Goal: Task Accomplishment & Management: Use online tool/utility

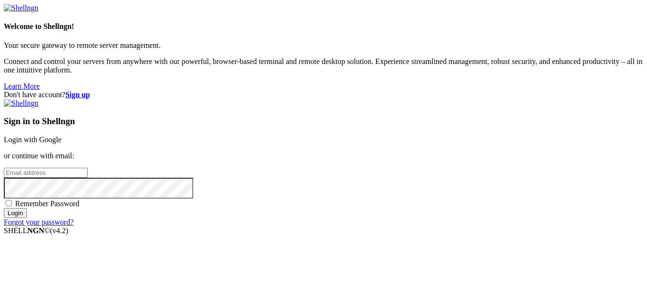
click at [88, 168] on input "email" at bounding box center [46, 173] width 84 height 10
click at [90, 90] on strong "Sign up" at bounding box center [77, 94] width 25 height 8
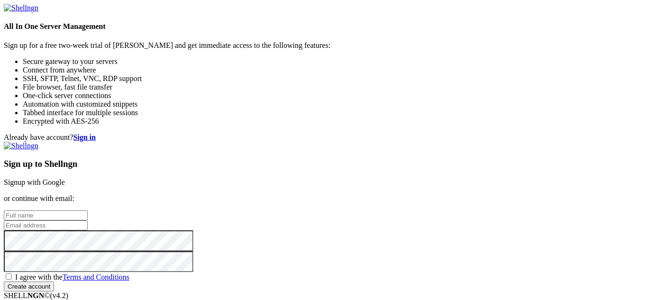
click at [88, 210] on input "text" at bounding box center [46, 215] width 84 height 10
click at [88, 220] on input "email" at bounding box center [46, 225] width 84 height 10
click at [88, 210] on input "text" at bounding box center [46, 215] width 84 height 10
type input "[PERSON_NAME]"
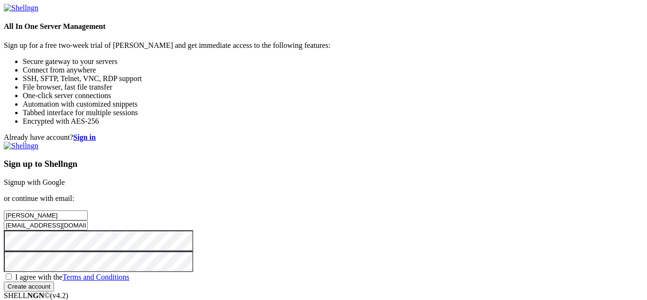
click at [88, 220] on input "[EMAIL_ADDRESS][DOMAIN_NAME]" at bounding box center [46, 225] width 84 height 10
type input "[EMAIL_ADDRESS][DOMAIN_NAME]"
click at [129, 273] on span "I agree with the Terms and Conditions" at bounding box center [72, 277] width 114 height 8
click at [12, 273] on input "I agree with the Terms and Conditions" at bounding box center [9, 276] width 6 height 6
checkbox input "true"
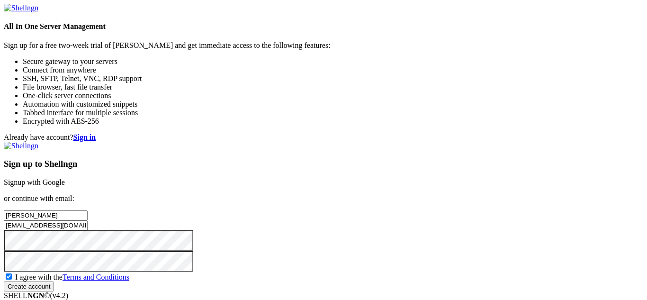
click at [54, 281] on input "Create account" at bounding box center [29, 286] width 50 height 10
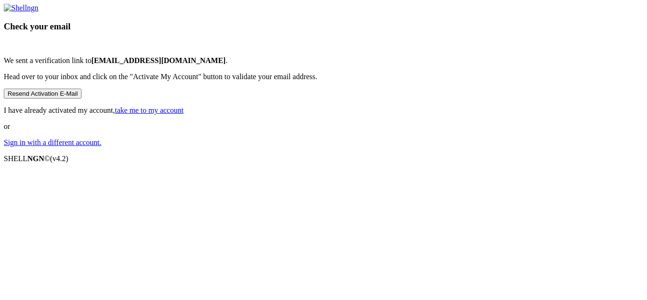
scroll to position [37, 0]
click at [101, 146] on link "Sign in with a different account." at bounding box center [53, 142] width 98 height 8
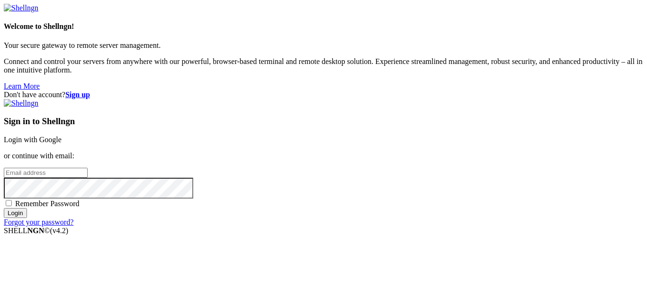
click at [88, 168] on input "email" at bounding box center [46, 173] width 84 height 10
click at [617, 90] on div "Don't have account? Sign up Sign in to Shellngn Login with Google or continue w…" at bounding box center [323, 158] width 639 height 136
click at [90, 90] on strong "Sign up" at bounding box center [77, 94] width 25 height 8
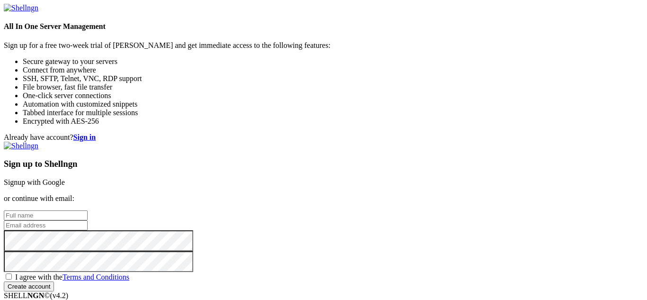
click at [88, 220] on input "email" at bounding box center [46, 225] width 84 height 10
type input "[EMAIL_ADDRESS][DOMAIN_NAME]"
click at [129, 273] on span "I agree with the Terms and Conditions" at bounding box center [72, 277] width 114 height 8
click at [12, 273] on input "I agree with the Terms and Conditions" at bounding box center [9, 276] width 6 height 6
checkbox input "true"
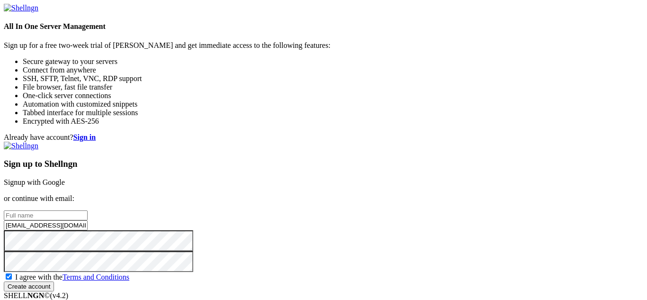
click at [375, 165] on div "Sign up to Shellngn Signup with Google or continue with email: oceanshellngn@ou…" at bounding box center [323, 217] width 639 height 150
click at [88, 210] on input "text" at bounding box center [46, 215] width 84 height 10
type input "J K"
click at [404, 221] on div "Sign up to Shellngn Signup with Google or continue with email: J K oceanshellng…" at bounding box center [323, 217] width 639 height 150
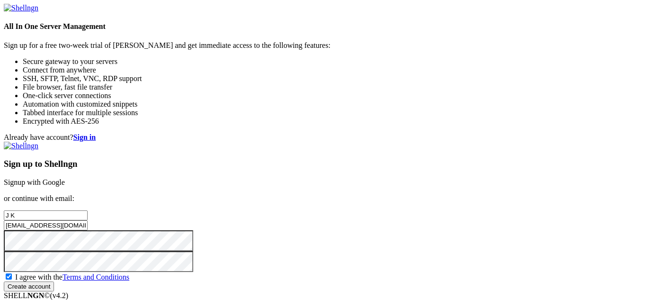
click at [54, 281] on input "Create account" at bounding box center [29, 286] width 50 height 10
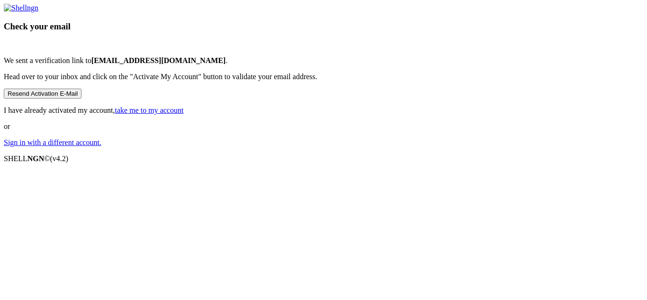
scroll to position [37, 0]
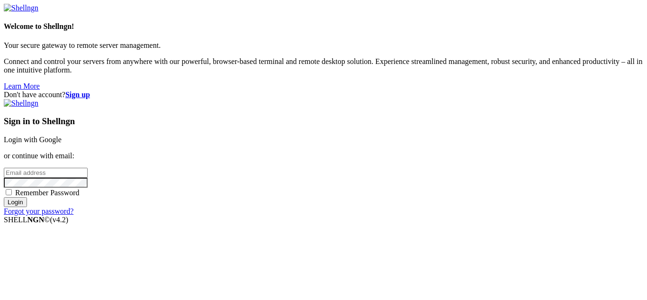
click at [425, 131] on div "Sign in to Shellngn Login with Google or continue with email: Remember Password…" at bounding box center [323, 157] width 639 height 116
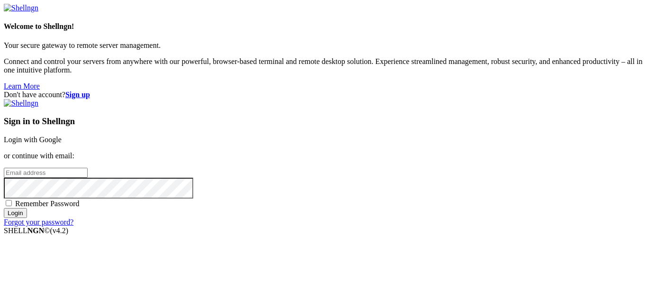
click at [401, 130] on div "Sign in to Shellngn Login with Google or continue with email: Remember Password…" at bounding box center [323, 162] width 639 height 127
click at [88, 168] on input "email" at bounding box center [46, 173] width 84 height 10
type input "[EMAIL_ADDRESS][DOMAIN_NAME]"
click at [4, 208] on input "Login" at bounding box center [15, 213] width 23 height 10
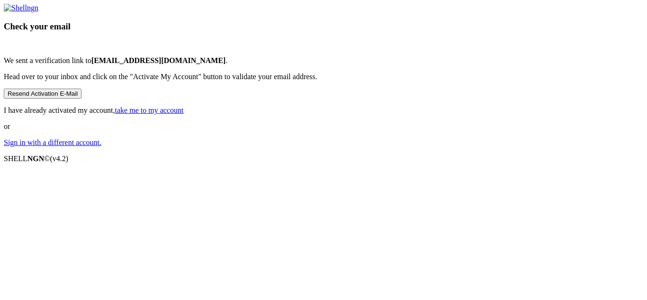
click at [81, 98] on button "Resend Activation E-Mail" at bounding box center [43, 94] width 78 height 10
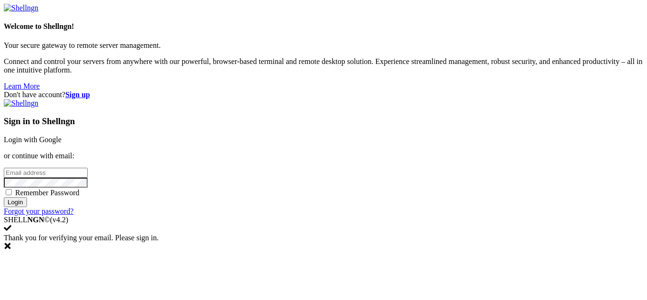
click at [88, 168] on input "email" at bounding box center [46, 173] width 84 height 10
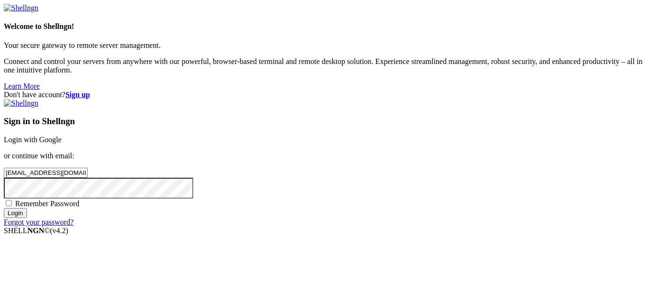
type input "[EMAIL_ADDRESS][DOMAIN_NAME]"
click at [4, 208] on input "Login" at bounding box center [15, 213] width 23 height 10
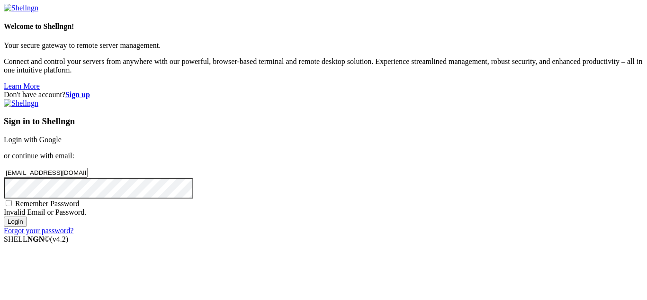
click at [80, 199] on span "Remember Password" at bounding box center [47, 203] width 64 height 8
click at [12, 200] on input "Remember Password" at bounding box center [9, 203] width 6 height 6
checkbox input "true"
click at [377, 178] on div at bounding box center [323, 188] width 639 height 21
click at [4, 216] on input "Login" at bounding box center [15, 221] width 23 height 10
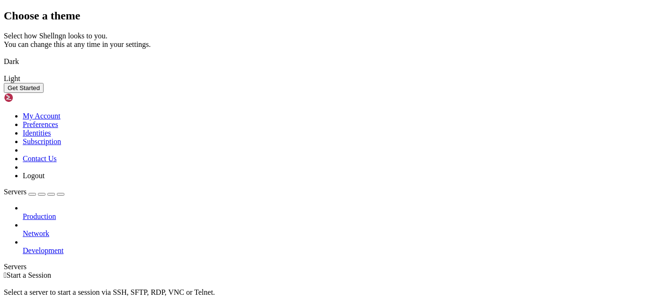
click at [4, 55] on img at bounding box center [4, 55] width 0 height 0
click at [44, 93] on button "Get Started" at bounding box center [24, 88] width 40 height 10
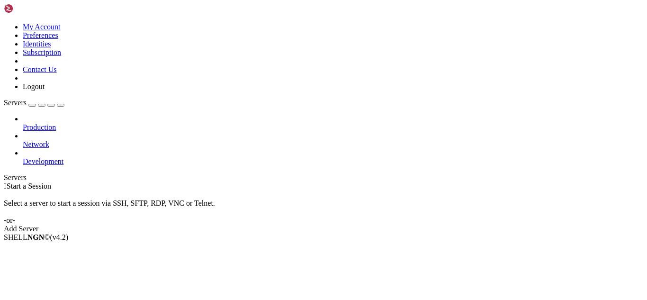
click at [392, 224] on div "Add Server" at bounding box center [323, 228] width 639 height 9
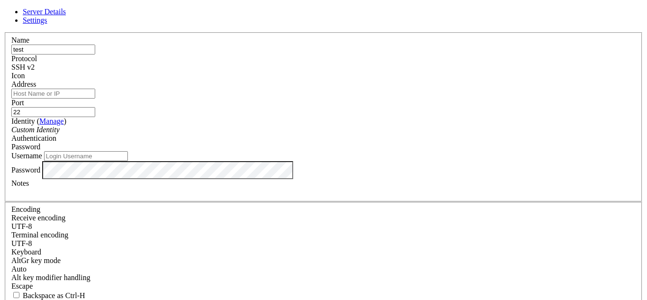
type input "test"
click at [95, 98] on input "Address" at bounding box center [53, 94] width 84 height 10
paste input "[TECHNICAL_ID]"
type input "[TECHNICAL_ID]"
click at [280, 159] on div "Username" at bounding box center [323, 156] width 624 height 10
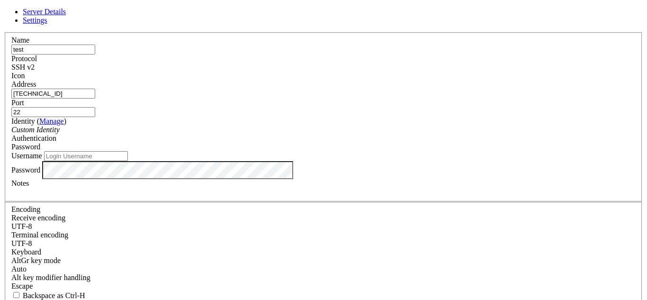
click at [128, 161] on input "Username" at bounding box center [86, 156] width 84 height 10
click at [128, 161] on input "admin" at bounding box center [86, 156] width 84 height 10
type input "root"
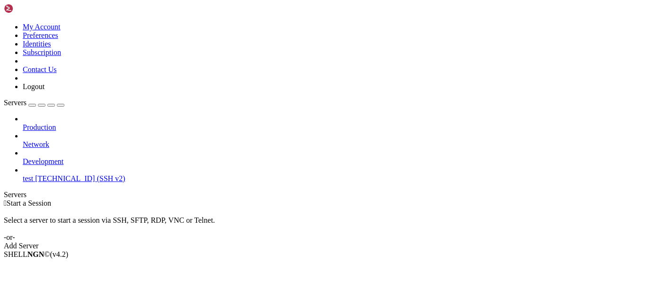
click at [27, 174] on link "test [TECHNICAL_ID] (SSH v2)" at bounding box center [333, 178] width 620 height 9
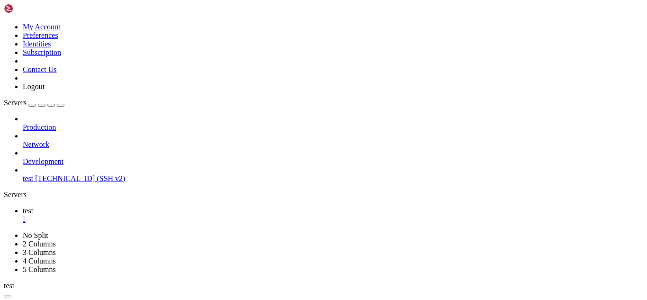
click at [4, 231] on link at bounding box center [4, 231] width 0 height 0
click at [599, 206] on ul "test " at bounding box center [323, 214] width 639 height 17
click at [155, 215] on div "" at bounding box center [333, 219] width 620 height 9
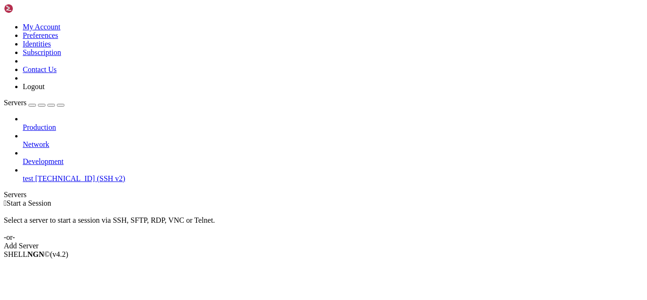
click at [37, 174] on link "test [TECHNICAL_ID] (SSH v2)" at bounding box center [333, 178] width 620 height 9
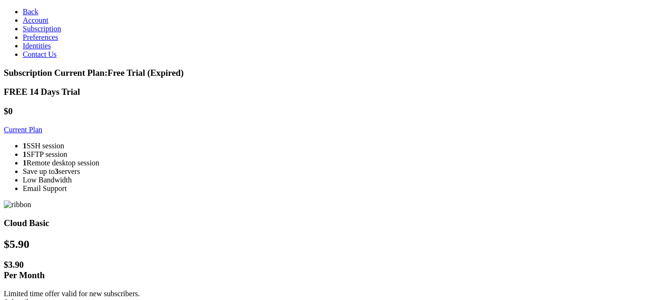
click at [42, 134] on link "Current Plan" at bounding box center [23, 129] width 38 height 8
click at [34, 298] on link "Subscribe" at bounding box center [19, 302] width 30 height 8
click at [26, 13] on span "Back" at bounding box center [31, 12] width 16 height 8
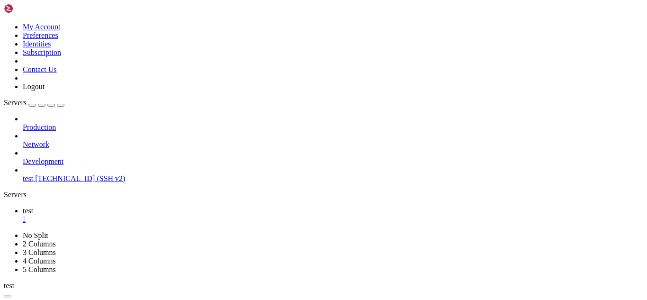
click at [75, 174] on span "[TECHNICAL_ID] (SSH v2)" at bounding box center [80, 178] width 90 height 8
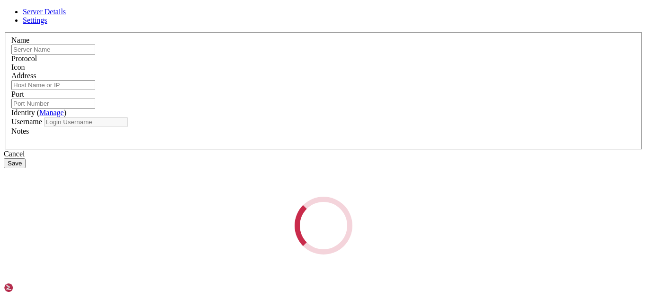
type input "test"
type input "[TECHNICAL_ID]"
type input "22"
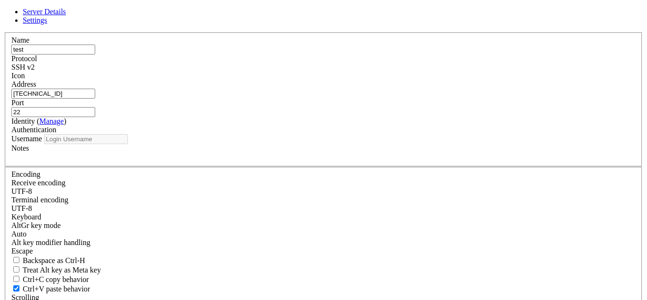
type input "root"
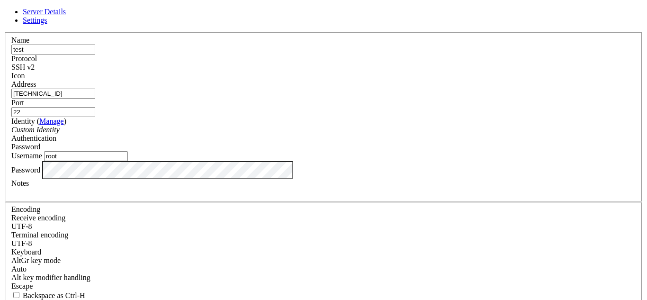
click at [66, 120] on label "Identity ( Manage )" at bounding box center [38, 121] width 55 height 8
click at [276, 98] on div "Address [TECHNICAL_ID]" at bounding box center [323, 89] width 624 height 18
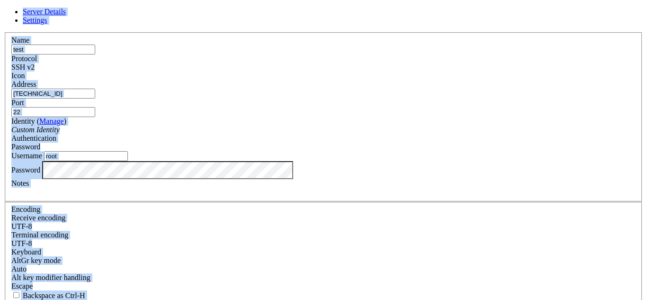
copy div "Server Details Settings Name Protocol SSH v2 Icon Address Port Identity ( Manag…"
click at [95, 98] on input "[TECHNICAL_ID]" at bounding box center [53, 94] width 84 height 10
